Goal: Navigation & Orientation: Find specific page/section

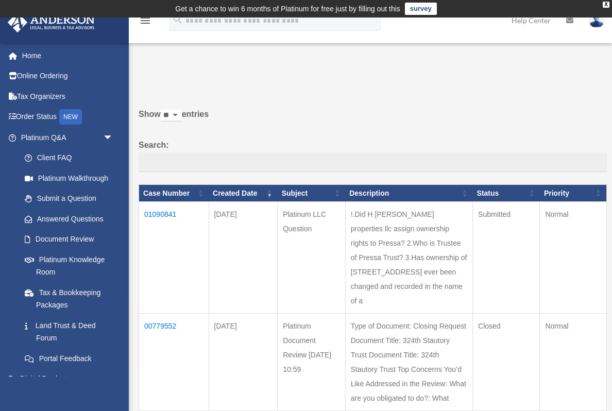
click at [93, 197] on link "Submit a Question" at bounding box center [68, 199] width 109 height 21
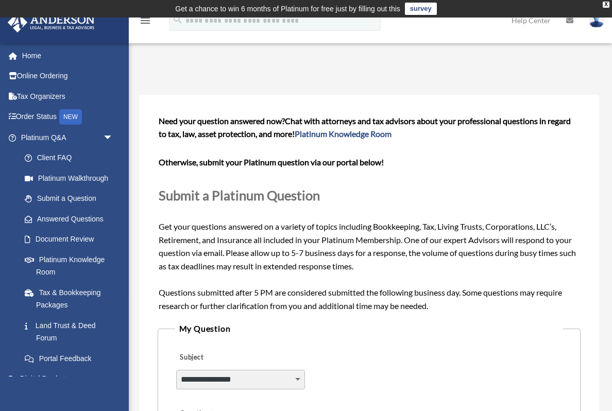
click at [98, 176] on link "Platinum Walkthrough" at bounding box center [71, 178] width 114 height 21
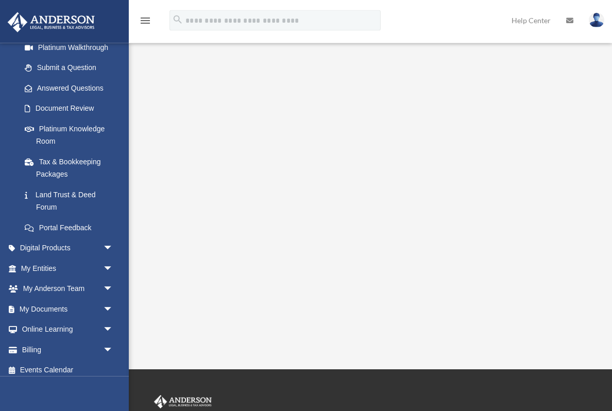
scroll to position [131, 0]
click at [67, 365] on link "Events Calendar" at bounding box center [68, 370] width 122 height 21
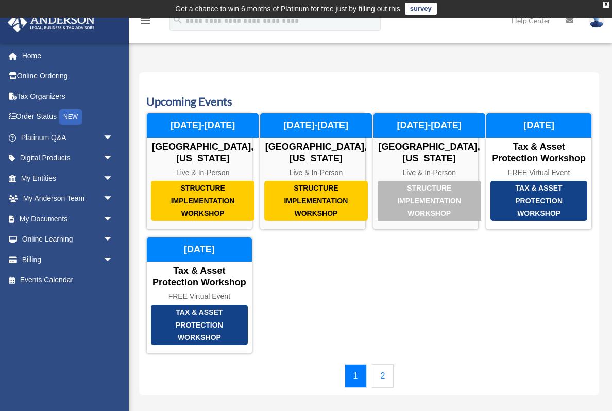
click at [420, 176] on div "Structure Implementation Workshop Las Vegas, Nevada Live & In-Person September …" at bounding box center [426, 171] width 106 height 117
click at [79, 241] on link "Online Learning arrow_drop_down" at bounding box center [68, 239] width 122 height 21
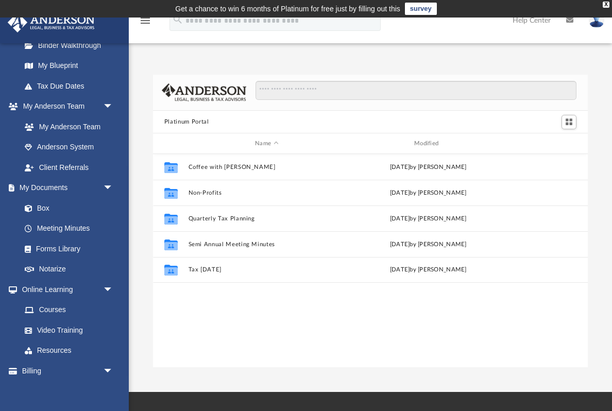
scroll to position [215, 0]
click at [75, 308] on link "Courses" at bounding box center [68, 309] width 109 height 21
